Goal: Task Accomplishment & Management: Manage account settings

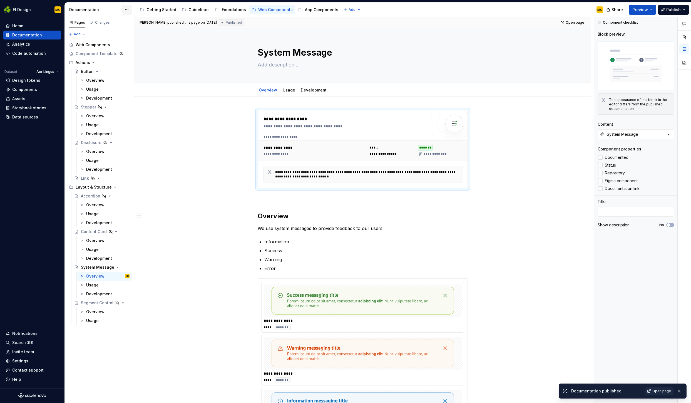
click at [128, 11] on html "EI Design MC Home Documentation Analytics Code automation Dataset Aer Lingus De…" at bounding box center [345, 201] width 691 height 403
click at [140, 58] on div "Documentation settings" at bounding box center [158, 58] width 53 height 6
type textarea "*"
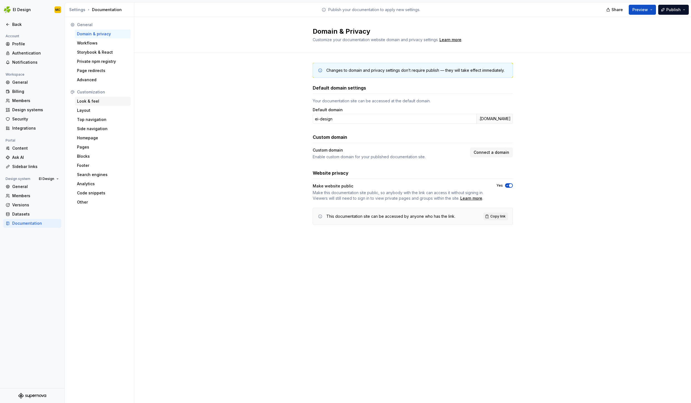
click at [104, 103] on div "Look & feel" at bounding box center [102, 101] width 51 height 6
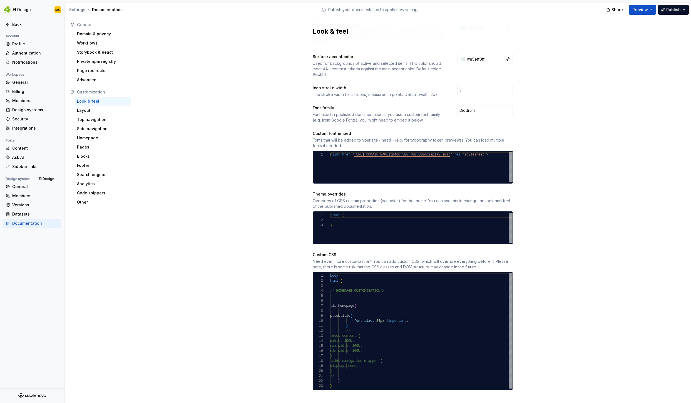
scroll to position [40, 44]
click at [374, 360] on div "body , html { /* HOMEPAGE CUSTOMISATION*/ .is-homepage { p.subtitle { font-size…" at bounding box center [421, 330] width 182 height 115
click at [371, 370] on div "body , html { /* HOMEPAGE CUSTOMISATION*/ .is-homepage { p.subtitle { font-size…" at bounding box center [421, 330] width 182 height 115
click at [363, 375] on div "body , html { /* HOMEPAGE CUSTOMISATION*/ .is-homepage { p.subtitle { font-size…" at bounding box center [421, 330] width 182 height 115
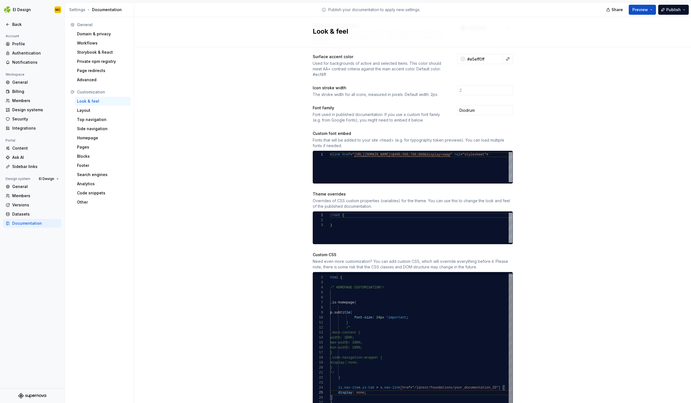
scroll to position [20, 16]
click at [364, 391] on div "/* HOMEPAGE CUSTOMISATION*/ .is-homepage { p.subtitle { font-size: 24px !import…" at bounding box center [424, 339] width 188 height 138
click at [424, 384] on div "/* HOMEPAGE CUSTOMISATION*/ .is-homepage { p.subtitle { font-size: 24px !import…" at bounding box center [424, 339] width 188 height 138
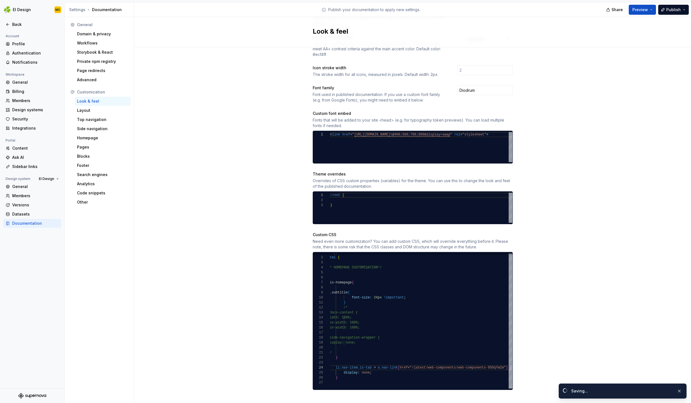
click at [594, 146] on div "Site logo A company logo that will be displayed on all pages on your documentat…" at bounding box center [412, 143] width 557 height 535
click at [375, 371] on div "/* HOMEPAGE CUSTOMISATION*/ .is-homepage { p.subtitle { font-size: 24px !import…" at bounding box center [427, 319] width 198 height 138
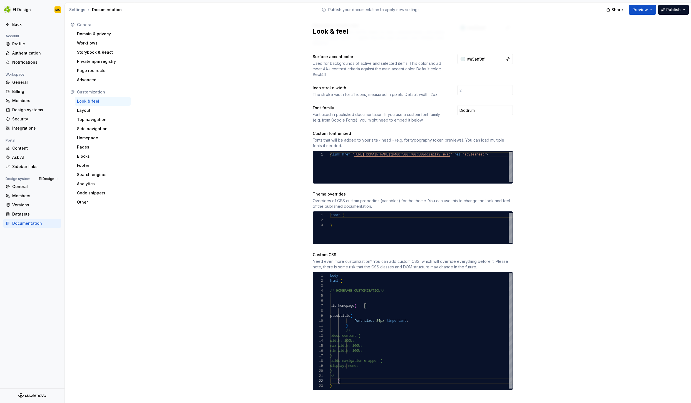
scroll to position [10, 8]
type textarea "** ***** **** *"
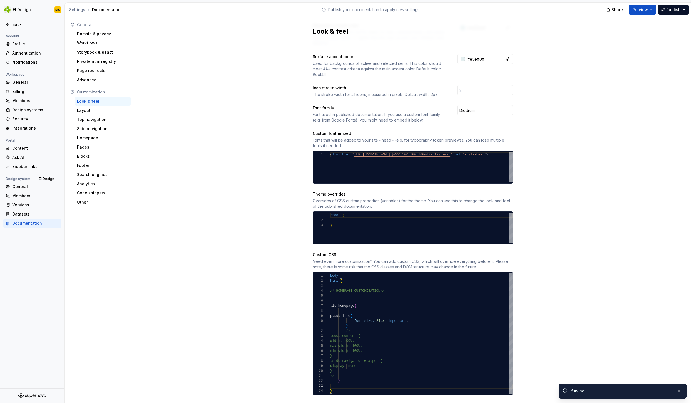
click at [242, 83] on div "Site logo A company logo that will be displayed on all pages on your documentat…" at bounding box center [412, 156] width 557 height 520
